Goal: Task Accomplishment & Management: Manage account settings

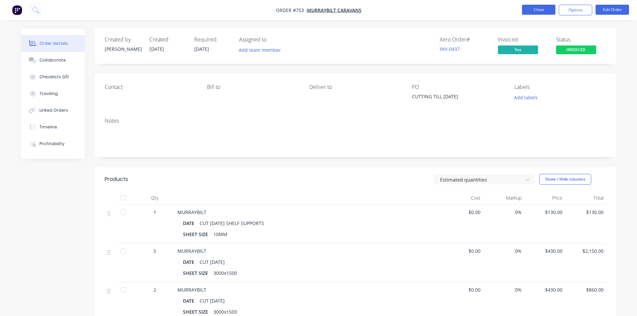
click at [532, 12] on button "Close" at bounding box center [538, 10] width 33 height 10
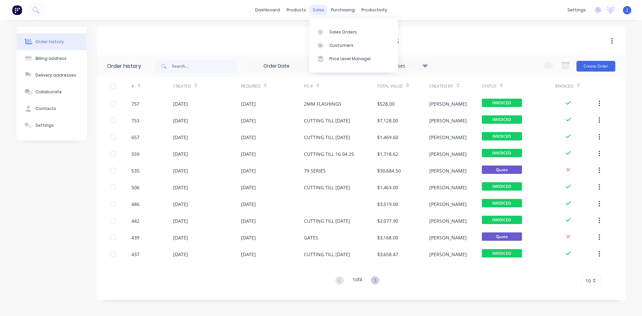
click at [320, 8] on div "sales" at bounding box center [318, 10] width 18 height 10
click at [343, 33] on div "Sales Orders" at bounding box center [342, 32] width 27 height 6
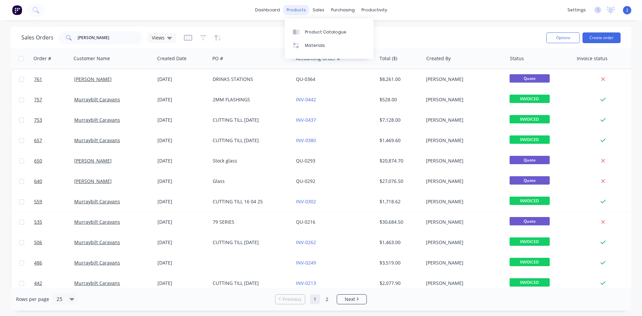
click at [298, 12] on div "products" at bounding box center [296, 10] width 26 height 10
click at [321, 33] on div "Product Catalogue" at bounding box center [325, 32] width 41 height 6
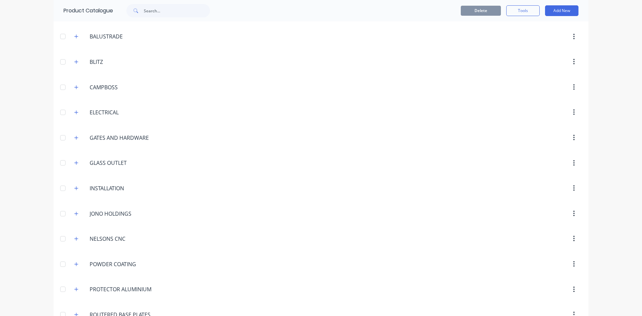
scroll to position [190, 0]
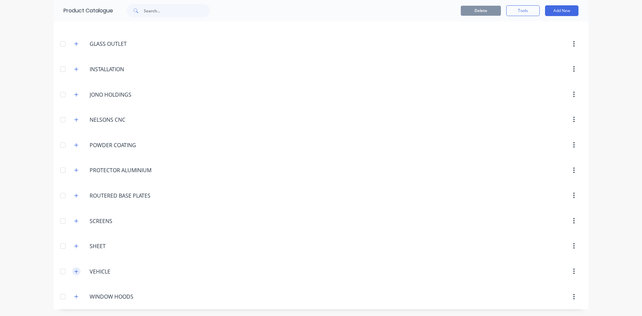
click at [74, 271] on icon "button" at bounding box center [76, 271] width 4 height 5
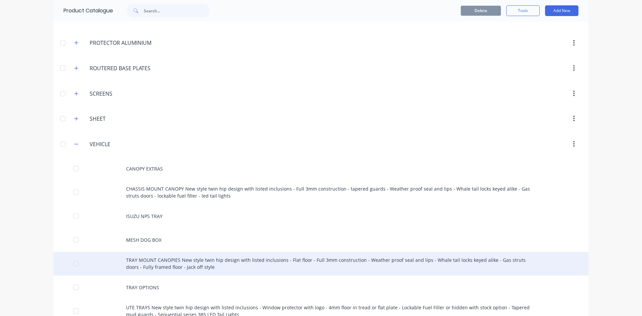
scroll to position [324, 0]
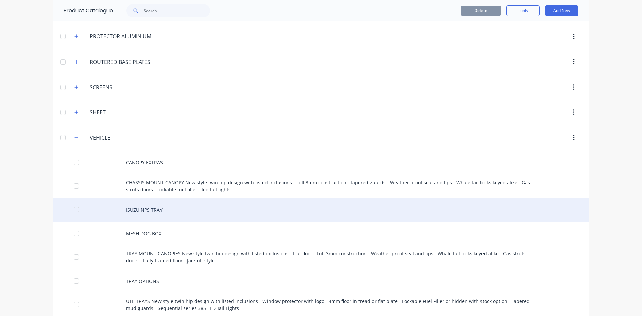
click at [150, 211] on div "ISUZU NPS TRAY" at bounding box center [320, 210] width 535 height 24
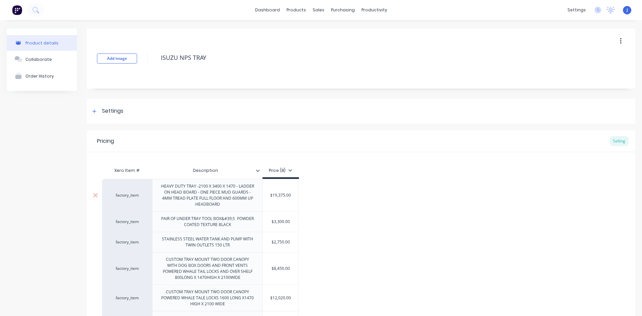
type textarea "x"
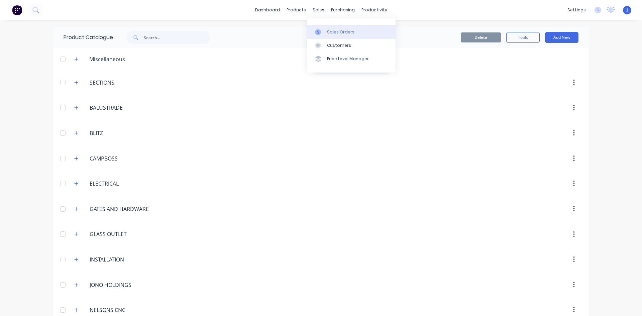
click at [340, 32] on div "Sales Orders" at bounding box center [340, 32] width 27 height 6
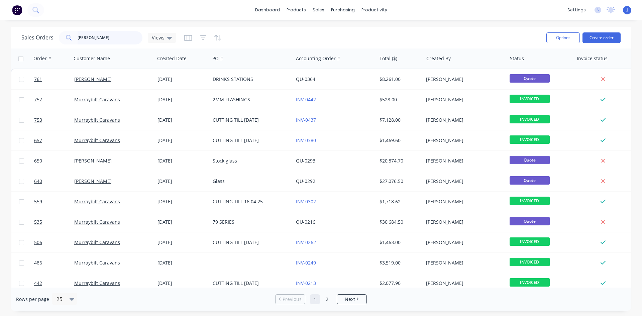
click at [116, 36] on input "[PERSON_NAME]" at bounding box center [110, 37] width 65 height 13
type input "m"
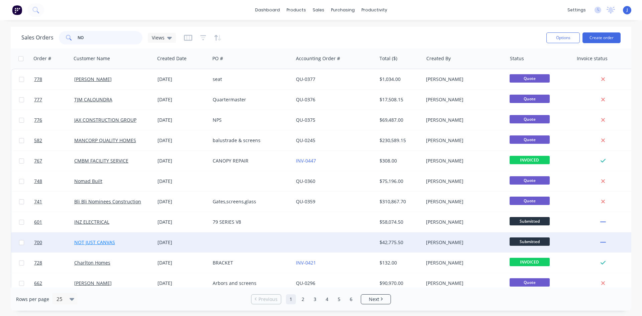
type input "NO"
click at [99, 243] on link "NOT JUST CANVAS" at bounding box center [94, 242] width 41 height 6
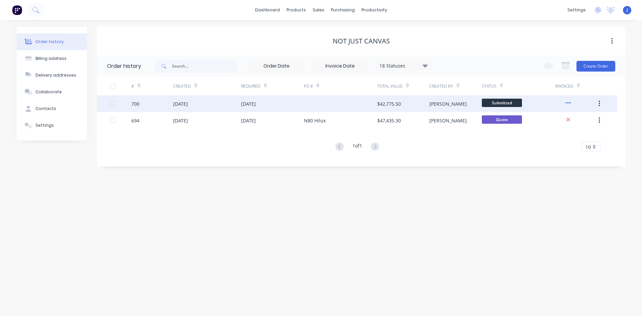
click at [244, 102] on div "[DATE]" at bounding box center [248, 103] width 15 height 7
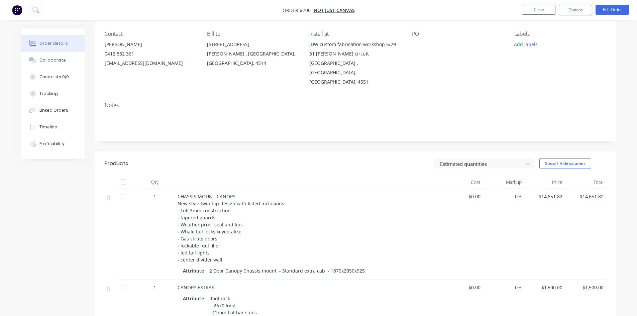
scroll to position [67, 0]
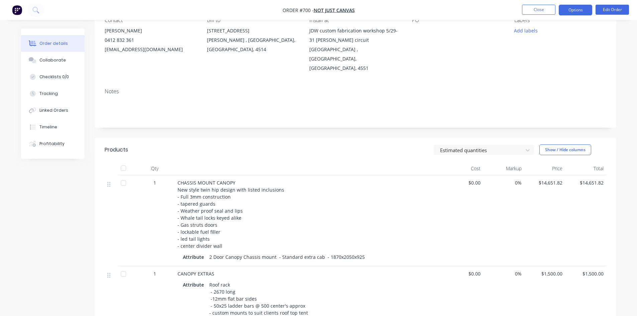
click at [580, 12] on button "Options" at bounding box center [574, 10] width 33 height 11
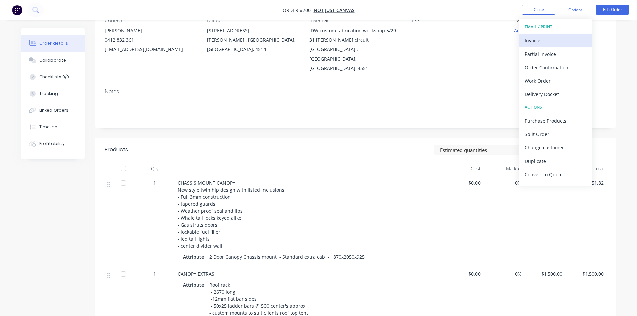
click at [546, 40] on div "Invoice" at bounding box center [554, 41] width 61 height 10
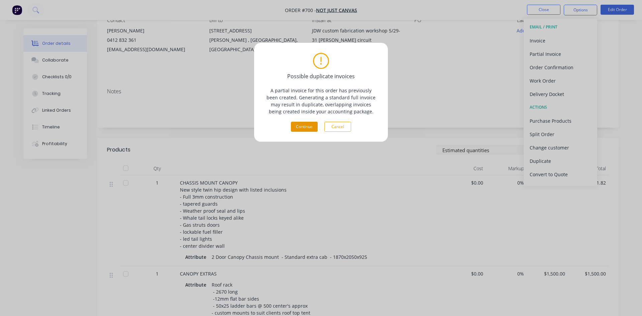
click at [311, 130] on button "Continue" at bounding box center [304, 127] width 27 height 10
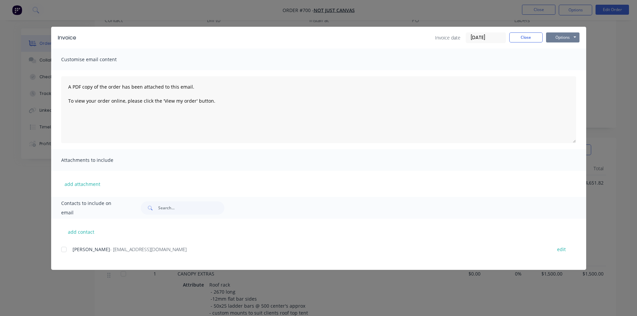
click at [567, 38] on button "Options" at bounding box center [562, 37] width 33 height 10
click at [564, 60] on button "Print" at bounding box center [567, 60] width 43 height 11
